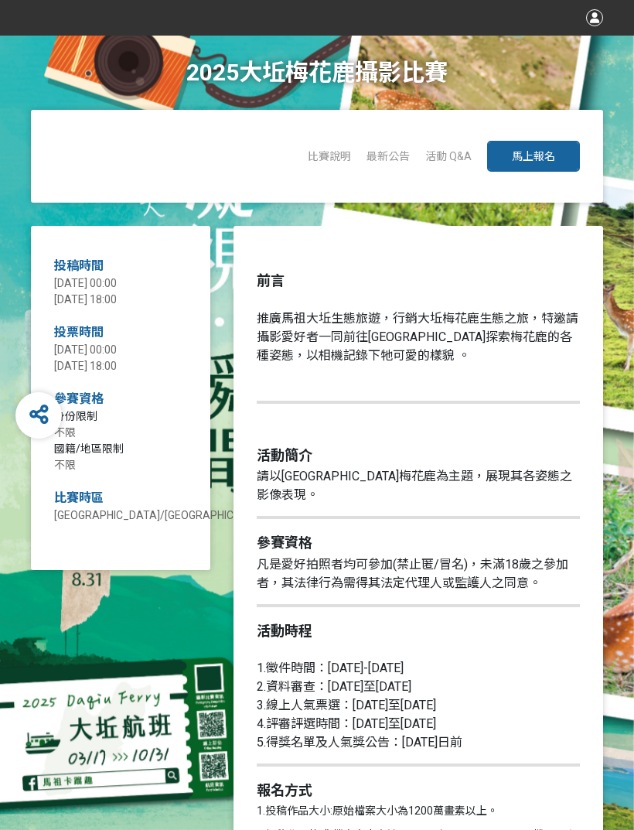
click at [561, 145] on button "馬上報名" at bounding box center [533, 156] width 93 height 31
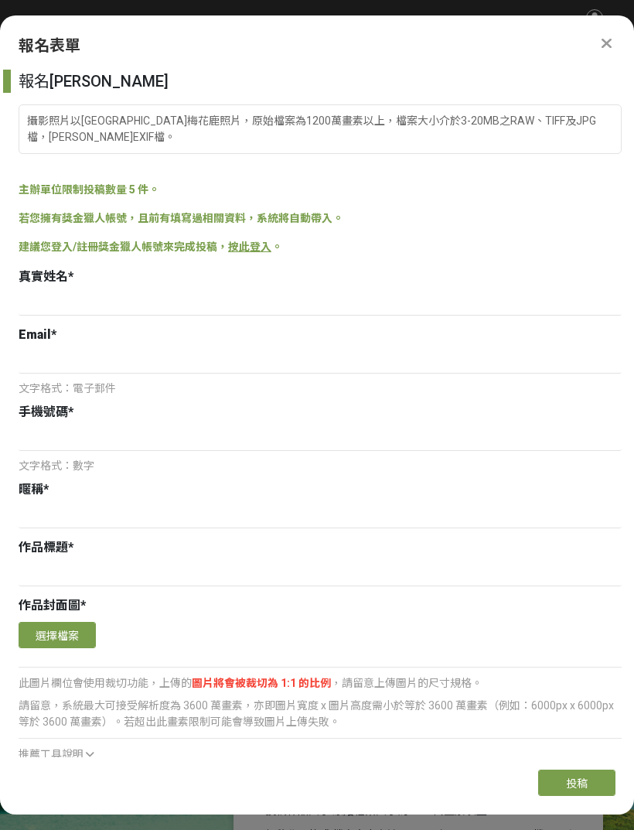
click at [603, 34] on div at bounding box center [606, 43] width 19 height 19
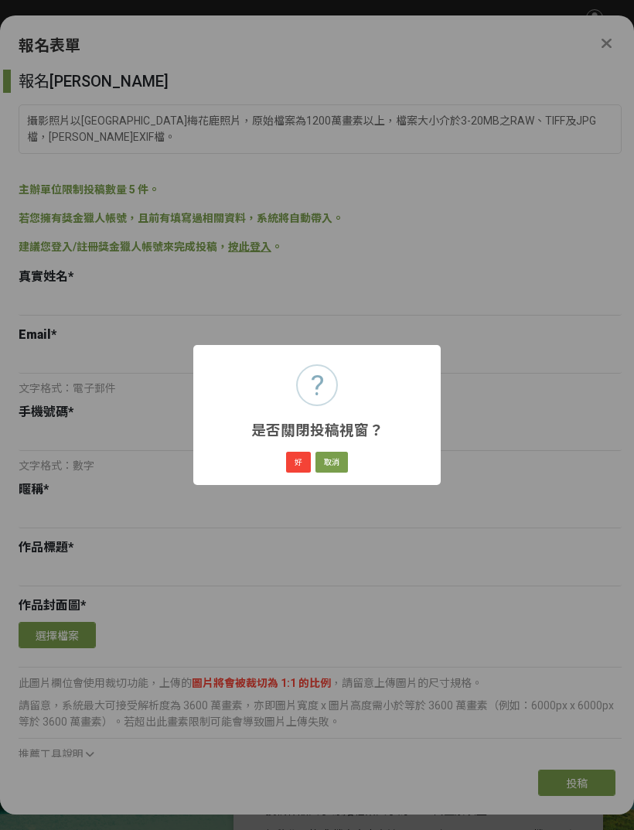
click at [304, 456] on button "好" at bounding box center [298, 463] width 25 height 22
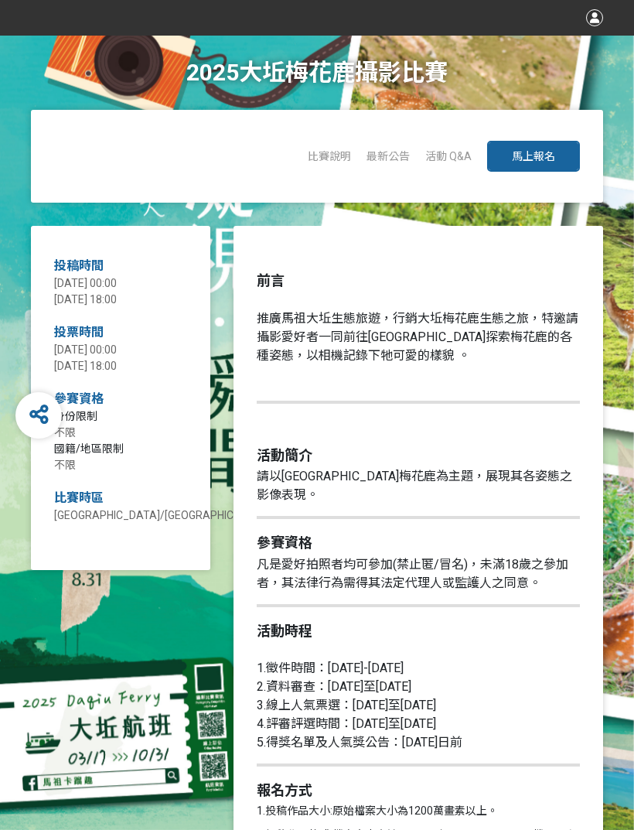
click at [592, 24] on div at bounding box center [594, 17] width 17 height 17
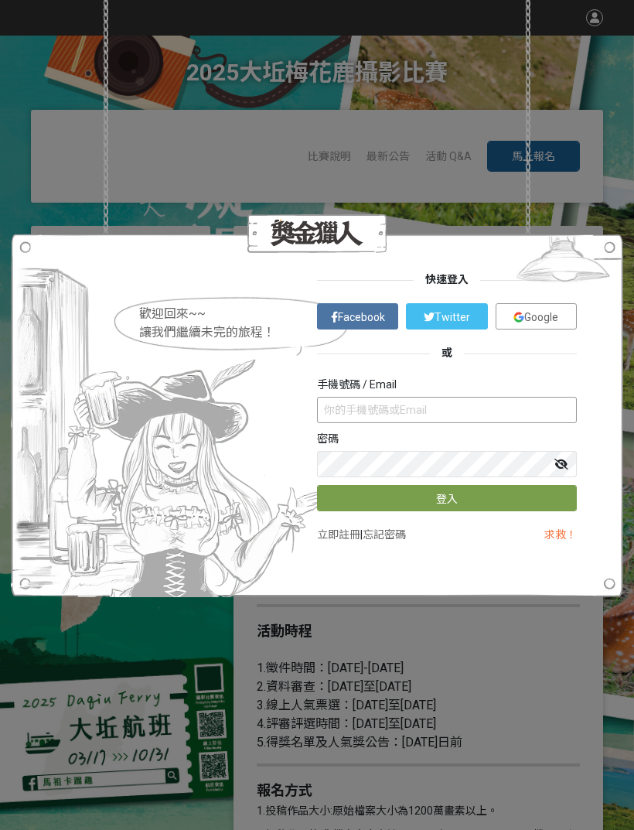
click at [531, 408] on input "text" at bounding box center [447, 410] width 260 height 26
type input "[EMAIL_ADDRESS][DOMAIN_NAME]"
click at [536, 504] on button "登入" at bounding box center [447, 498] width 260 height 26
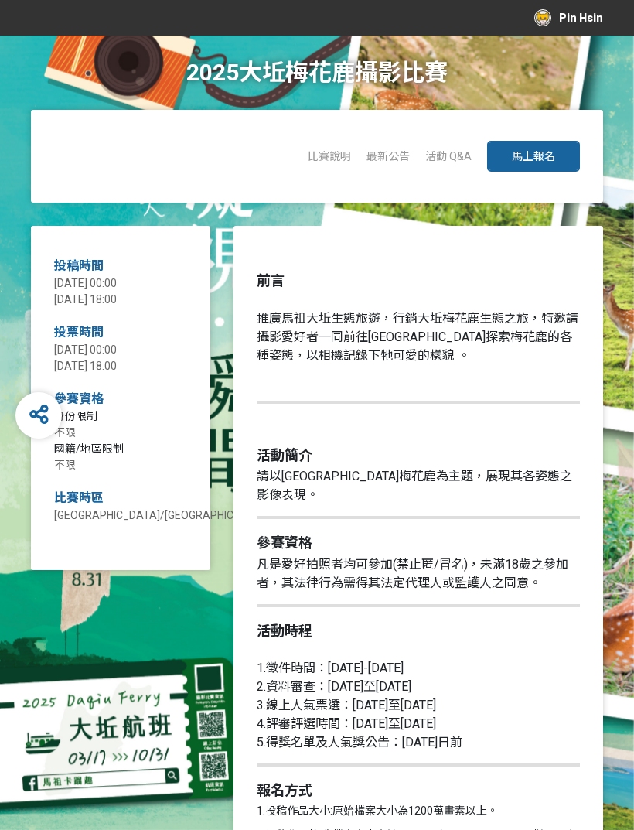
click at [555, 159] on button "馬上報名" at bounding box center [533, 156] width 93 height 31
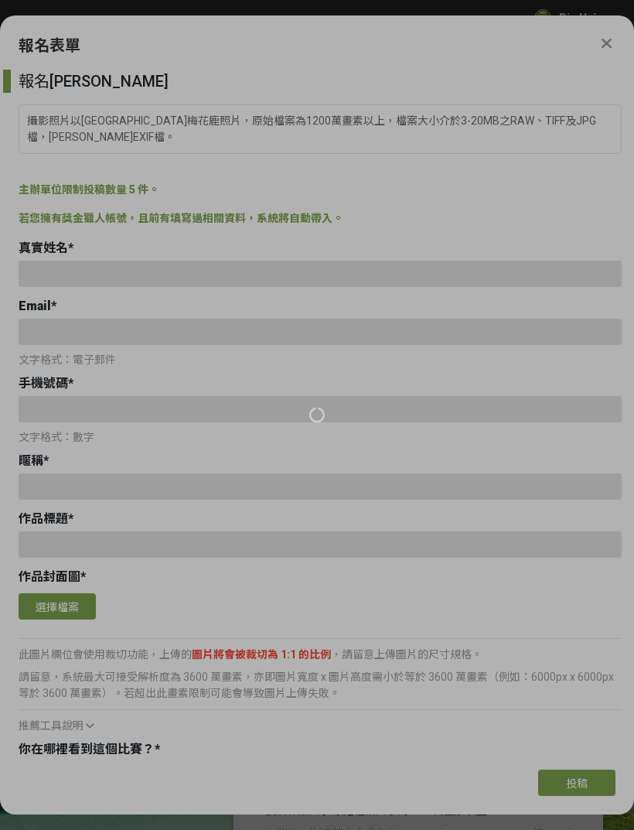
type input "[EMAIL_ADDRESS][DOMAIN_NAME]"
type input "0906316537"
type input "Pin Hsin"
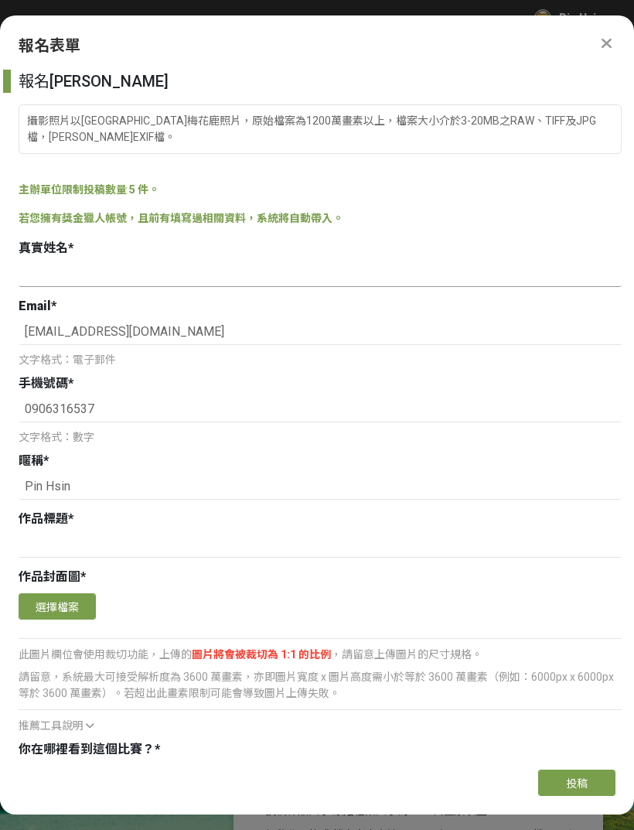
click at [436, 261] on input at bounding box center [320, 274] width 603 height 26
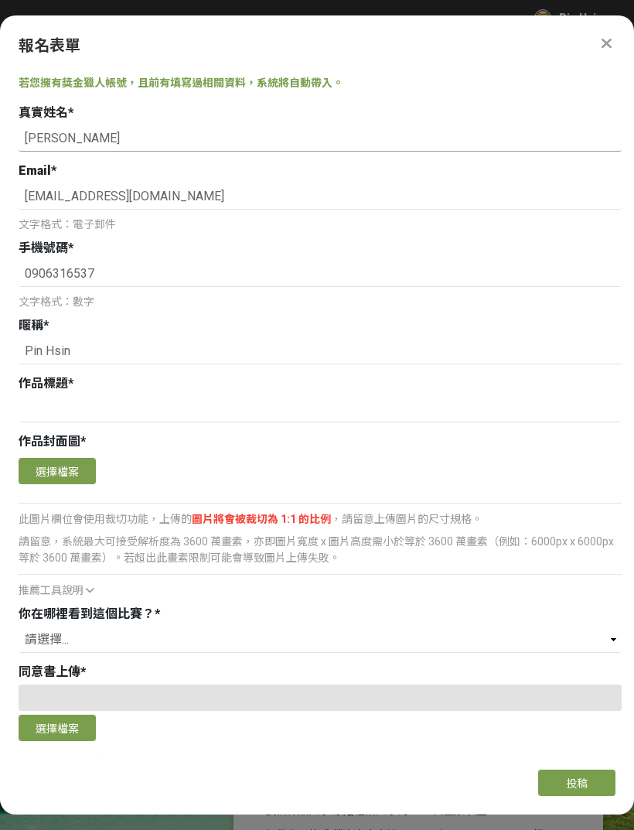
scroll to position [143, 0]
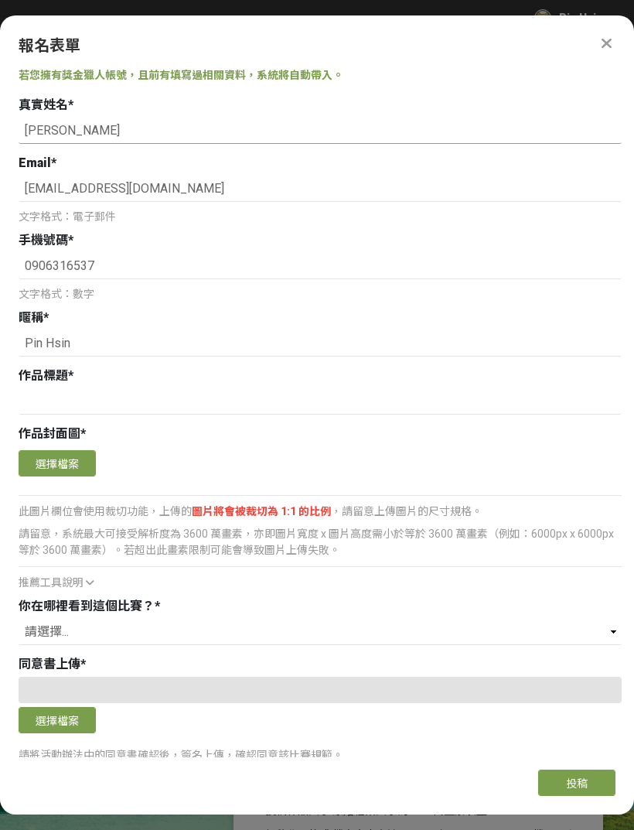
type input "[PERSON_NAME]"
click at [483, 388] on input at bounding box center [320, 401] width 603 height 26
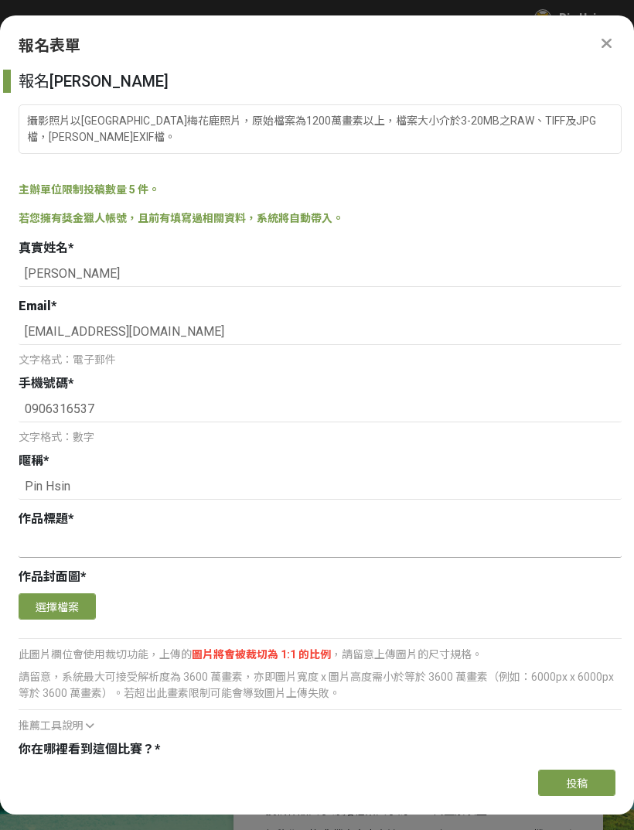
scroll to position [0, 0]
click at [479, 473] on input "Pin Hsin" at bounding box center [320, 486] width 603 height 26
click at [466, 531] on input at bounding box center [320, 544] width 603 height 26
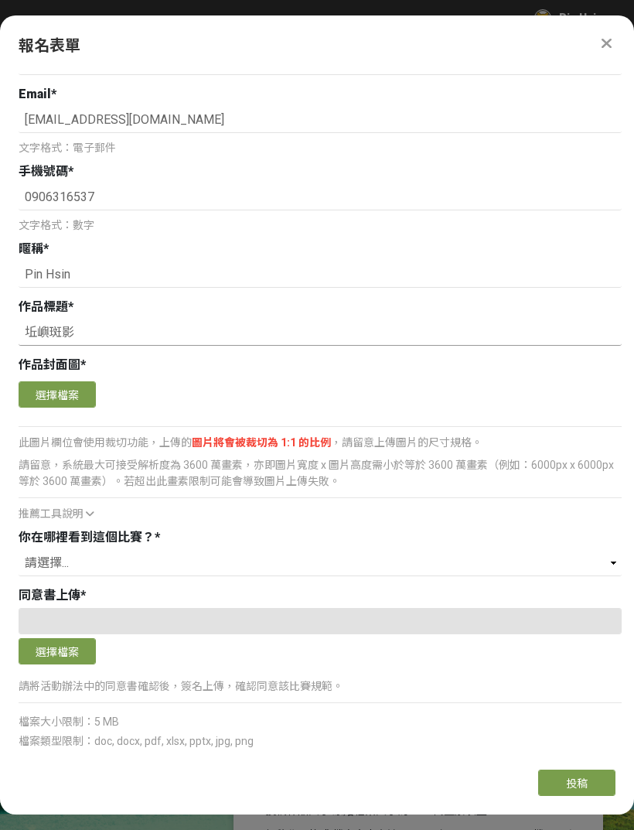
scroll to position [211, 0]
type input "坵嶼斑影"
click at [39, 382] on button "選擇檔案" at bounding box center [57, 395] width 77 height 26
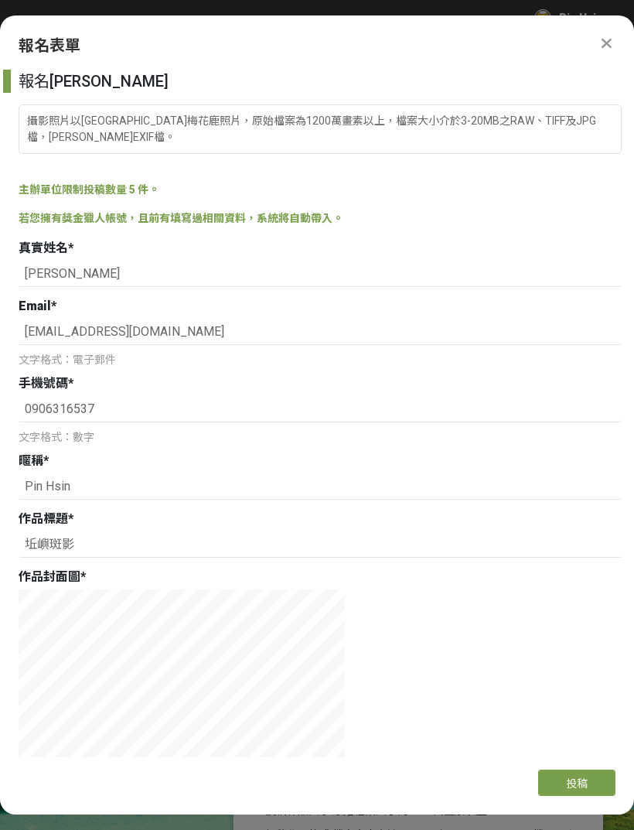
scroll to position [0, 0]
